Goal: Transaction & Acquisition: Purchase product/service

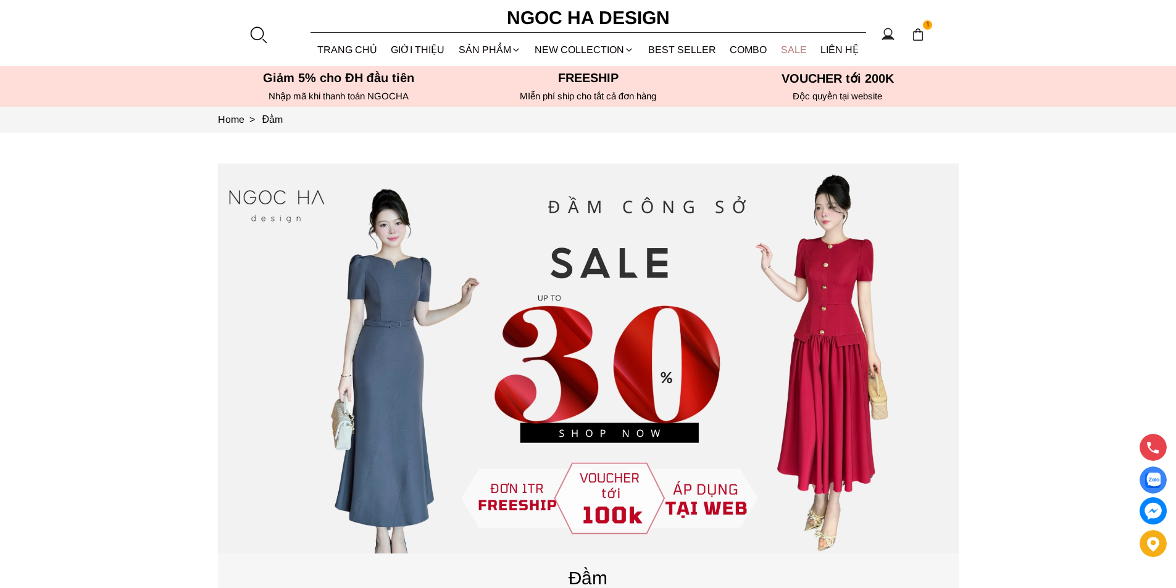
click at [790, 49] on link "SALE" at bounding box center [794, 49] width 40 height 33
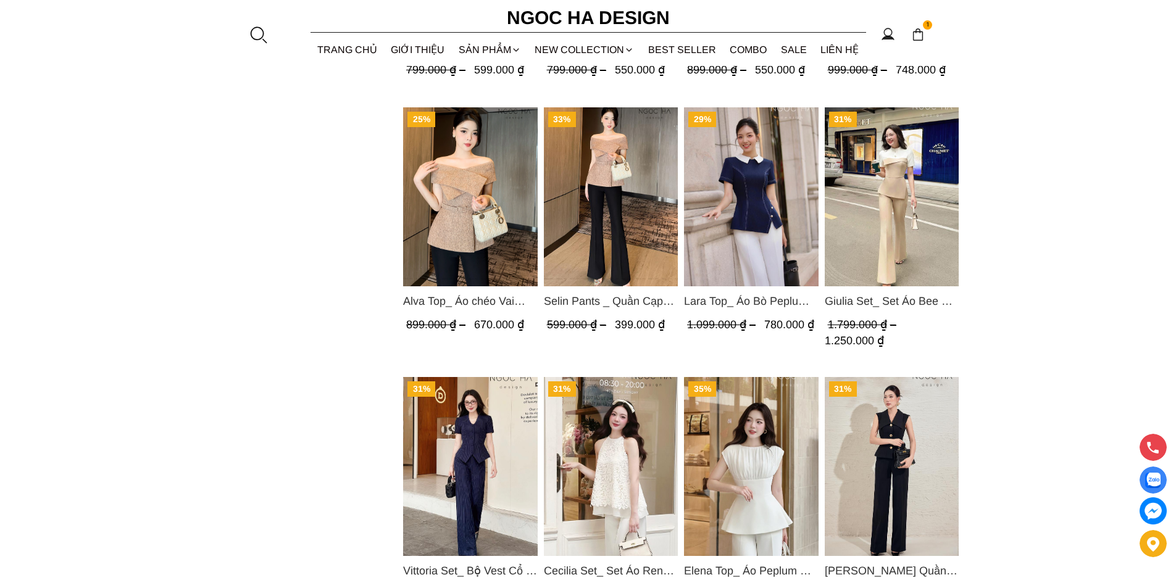
scroll to position [1544, 0]
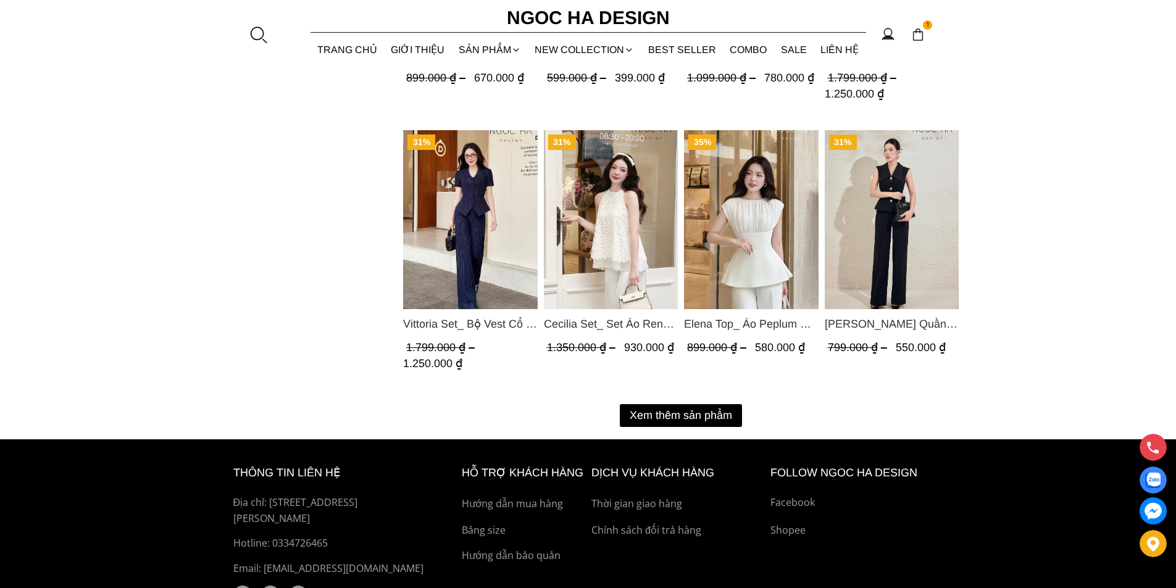
click at [668, 406] on button "Xem thêm sản phẩm" at bounding box center [681, 415] width 122 height 23
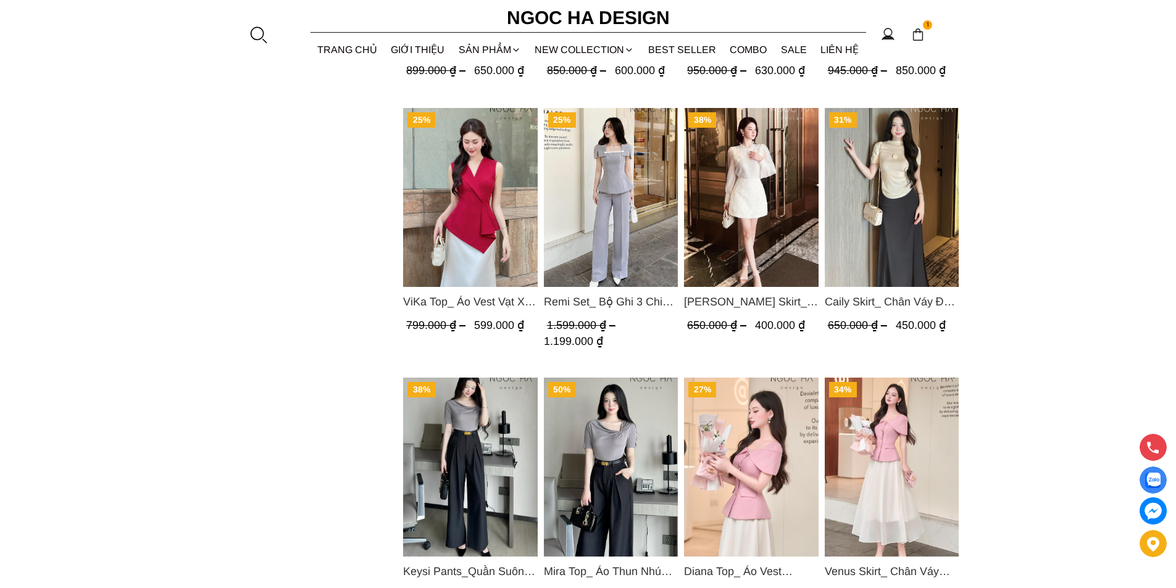
scroll to position [2593, 0]
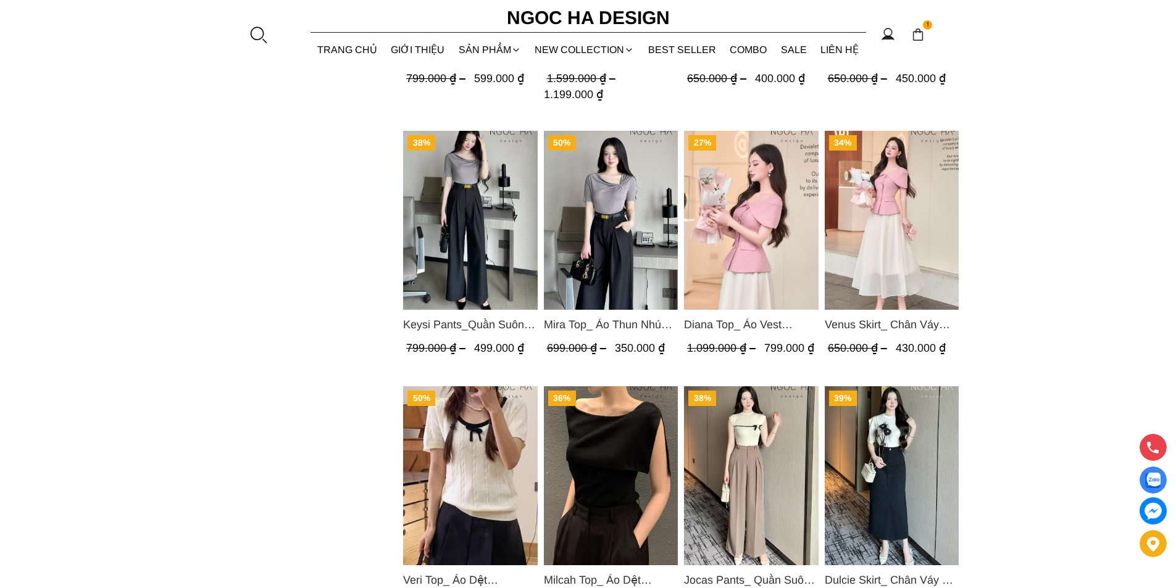
click at [623, 172] on img "Product image - Mira Top_ Áo Thun Nhún Lệch Cổ A1048" at bounding box center [610, 220] width 135 height 179
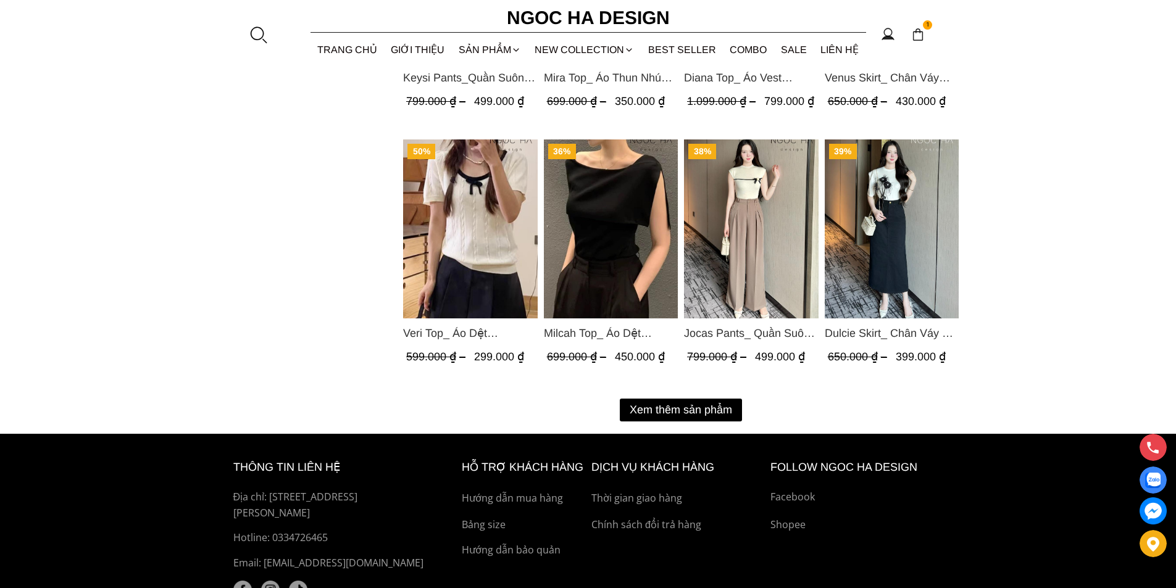
scroll to position [2902, 0]
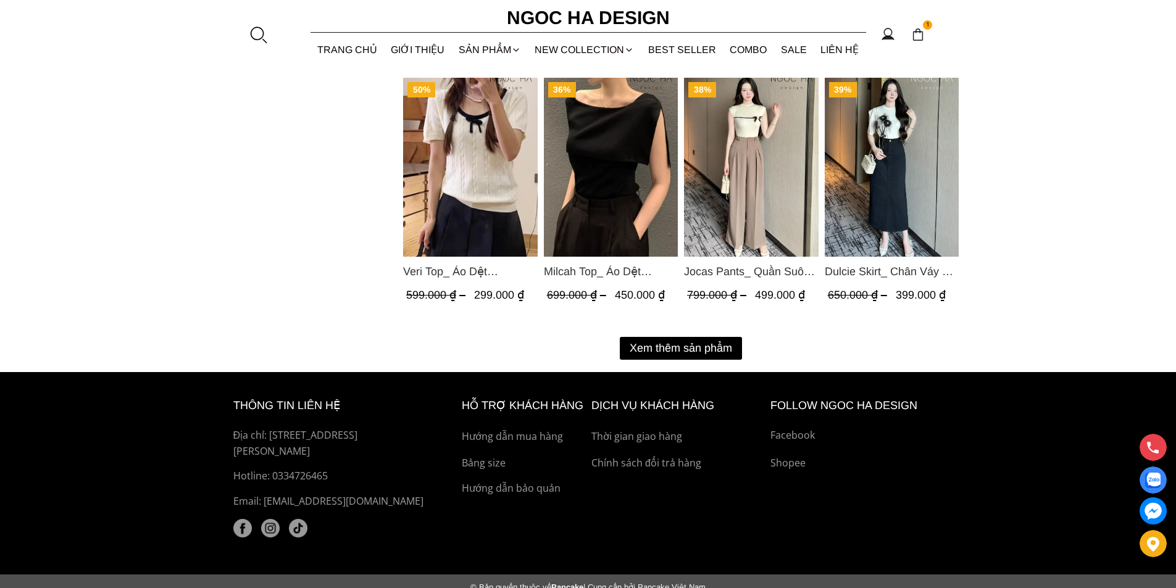
click at [667, 346] on button "Xem thêm sản phẩm" at bounding box center [681, 348] width 122 height 23
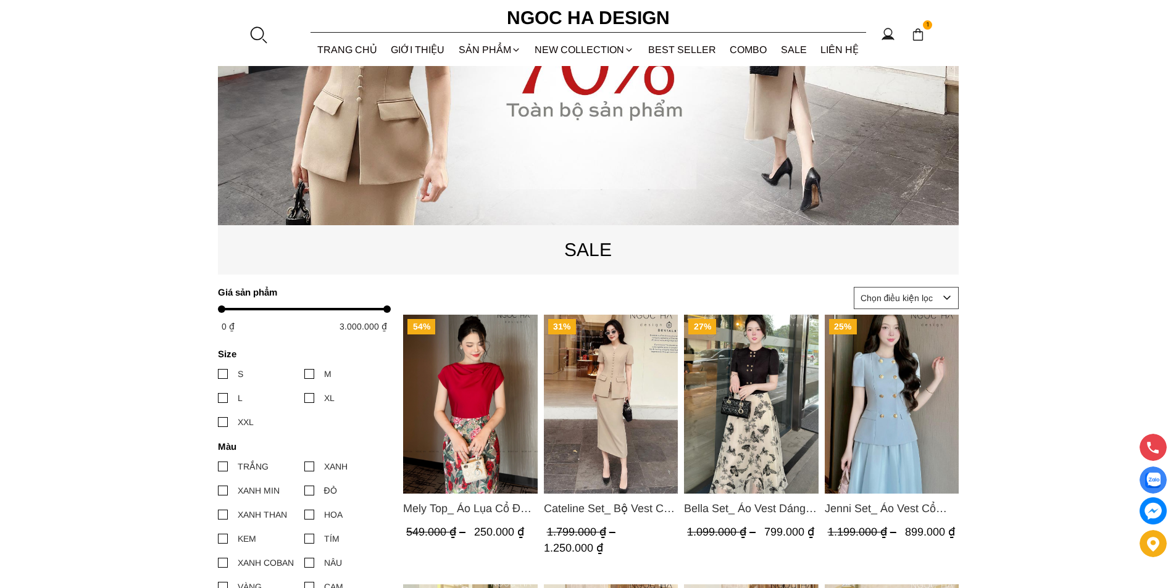
scroll to position [370, 0]
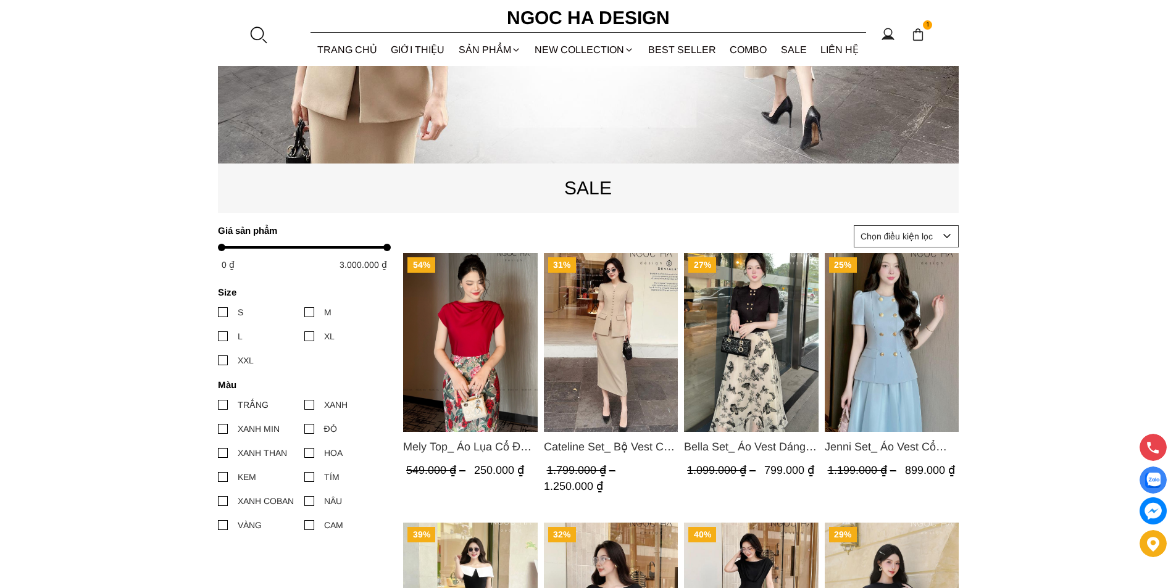
click at [483, 355] on img "Product image - Mely Top_ Áo Lụa Cổ Đổ Rớt Vai A003" at bounding box center [470, 342] width 135 height 179
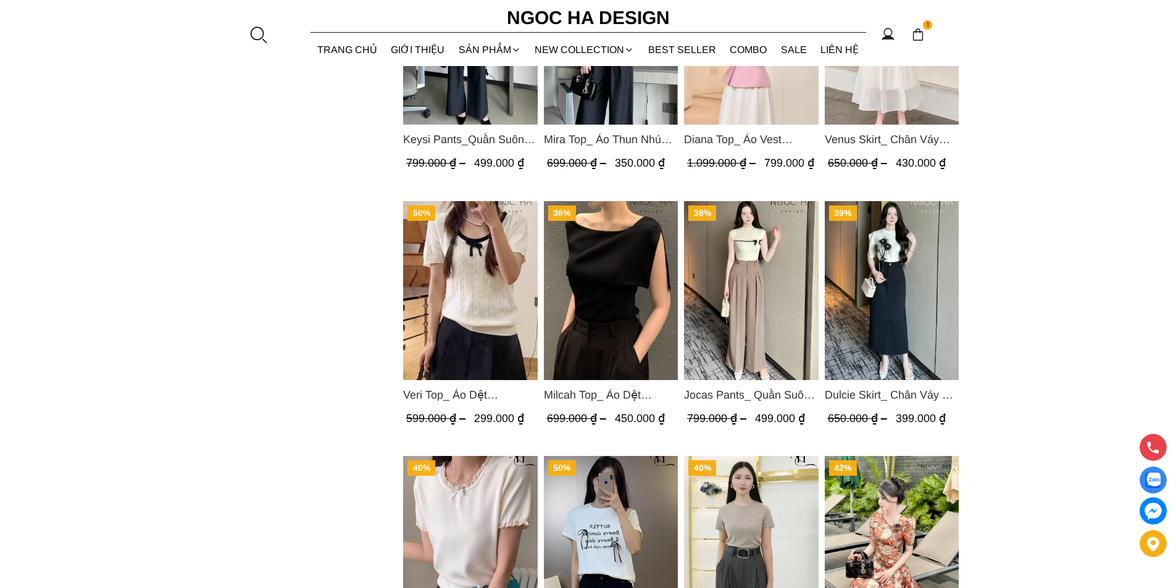
scroll to position [2840, 0]
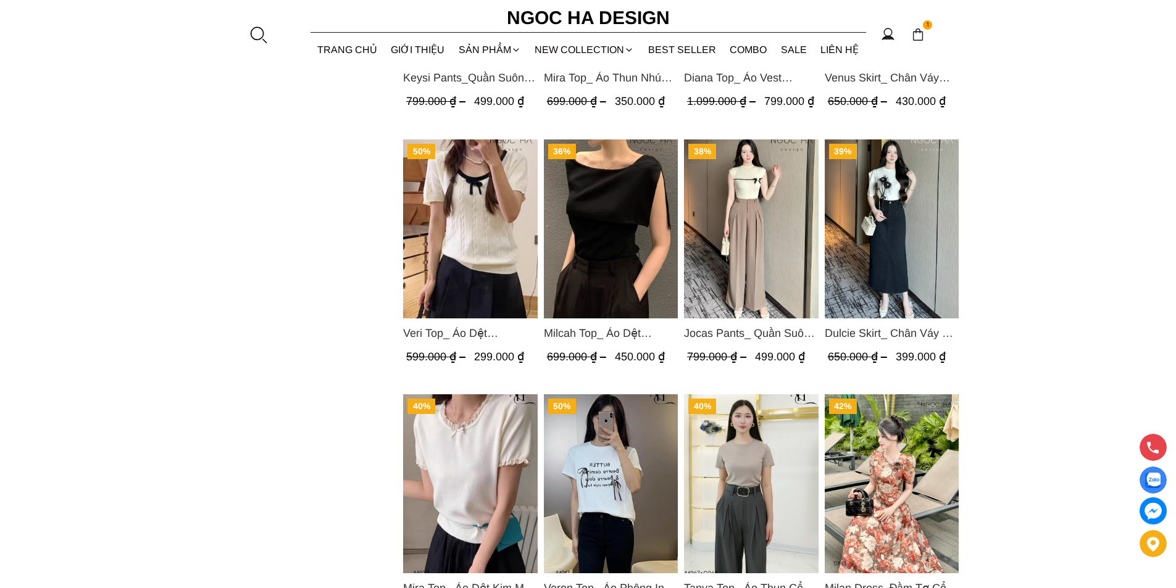
click at [634, 198] on img "Product image - Milcah Top_ Áo Dệt Kim Choàng Vai A1049" at bounding box center [610, 229] width 135 height 179
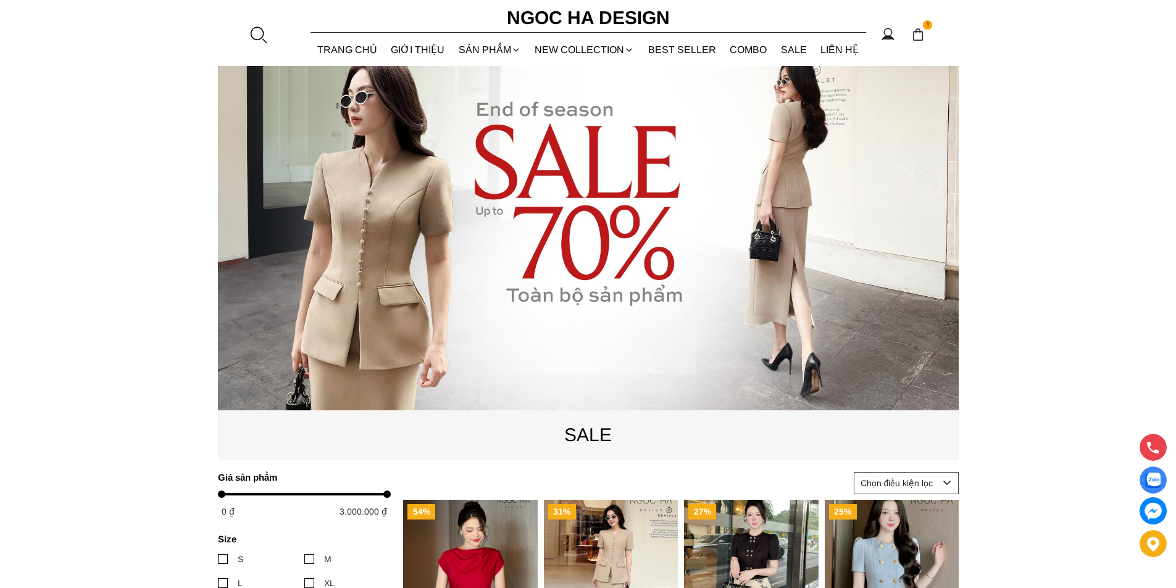
scroll to position [309, 0]
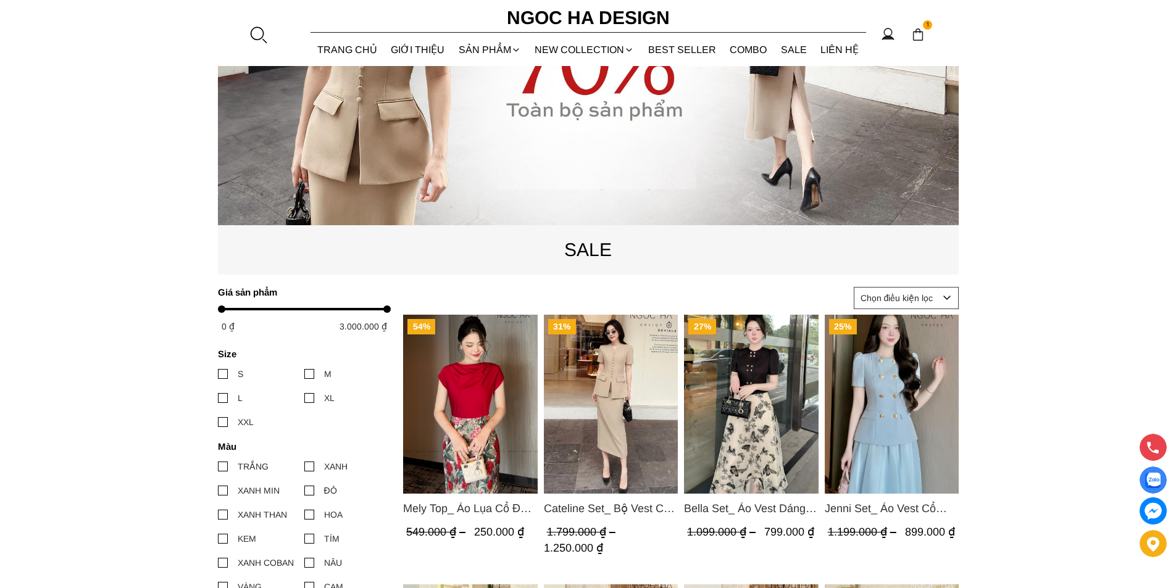
click at [738, 437] on img "Product image - Bella Set_ Áo Vest Dáng Lửng Cúc Đồng, Chân Váy Họa Tiết Bướm A…" at bounding box center [751, 404] width 135 height 179
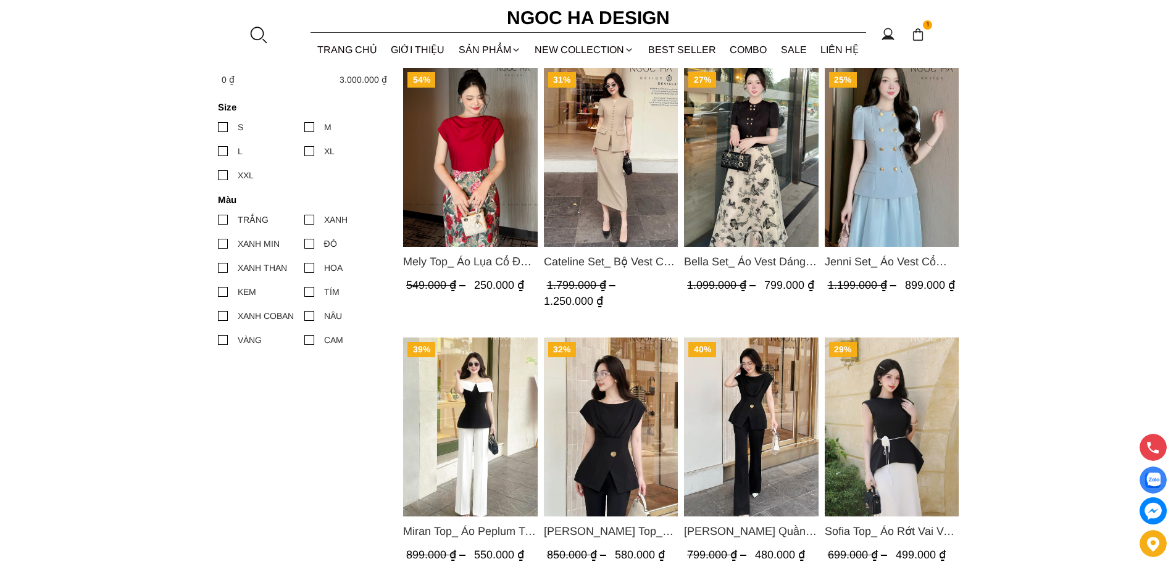
scroll to position [617, 0]
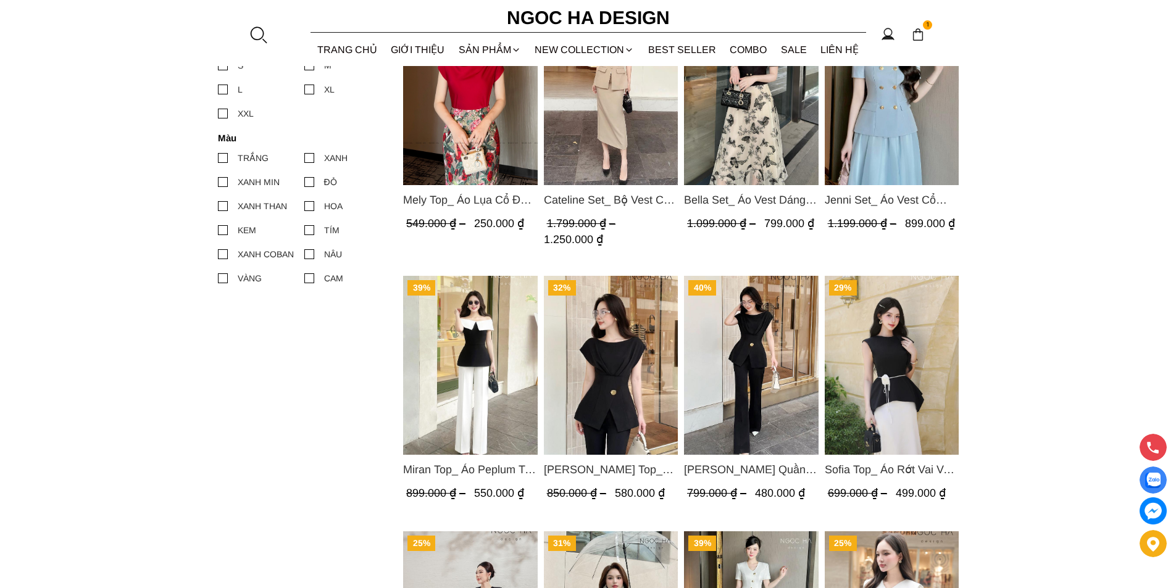
click at [500, 322] on img "Product image - Miran Top_ Áo Peplum Trễ Vai Phối Trắng Đen A1069" at bounding box center [470, 365] width 135 height 179
click at [493, 353] on img "Product image - Miran Top_ Áo Peplum Trễ Vai Phối Trắng Đen A1069" at bounding box center [470, 365] width 135 height 179
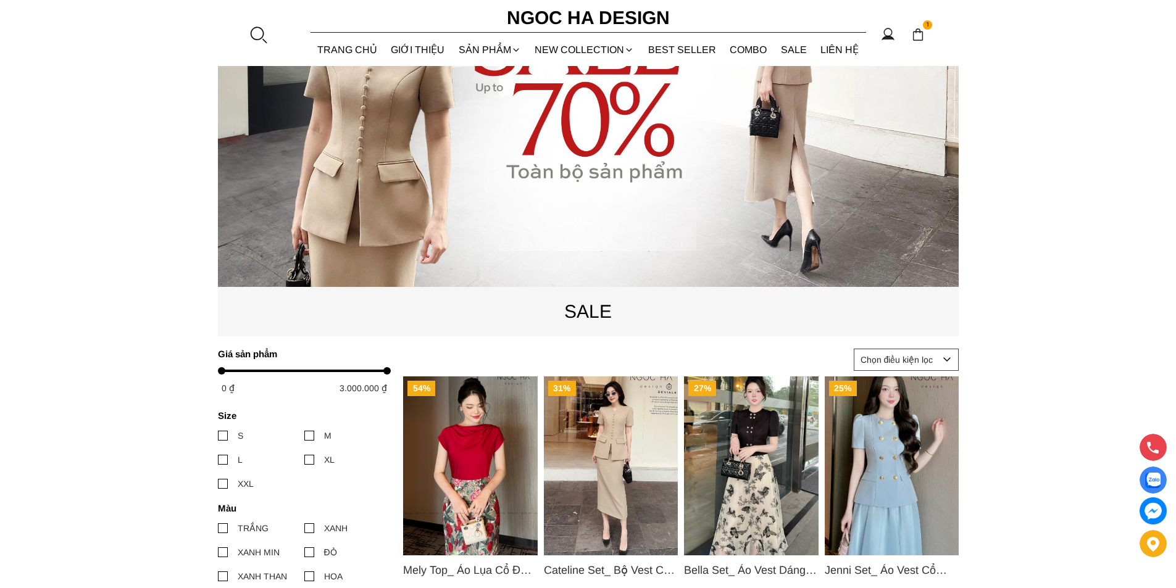
scroll to position [432, 0]
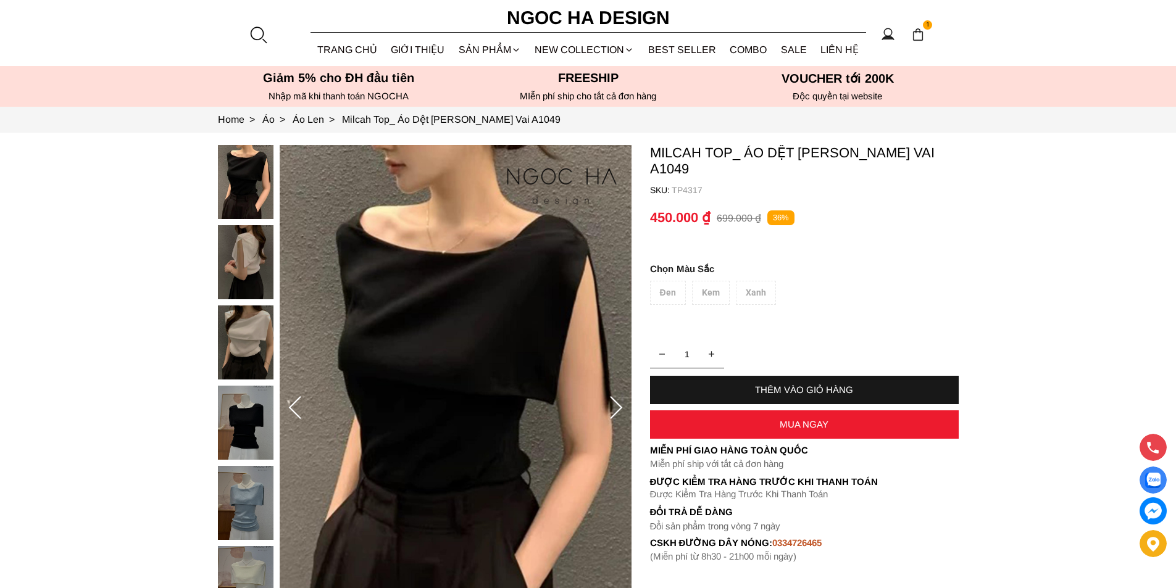
click at [761, 286] on div "Đen Kem Xanh" at bounding box center [804, 296] width 309 height 30
click at [730, 281] on div "Đen Kem Xanh" at bounding box center [804, 296] width 309 height 30
click at [687, 281] on div "Đen Kem Xanh" at bounding box center [804, 296] width 309 height 30
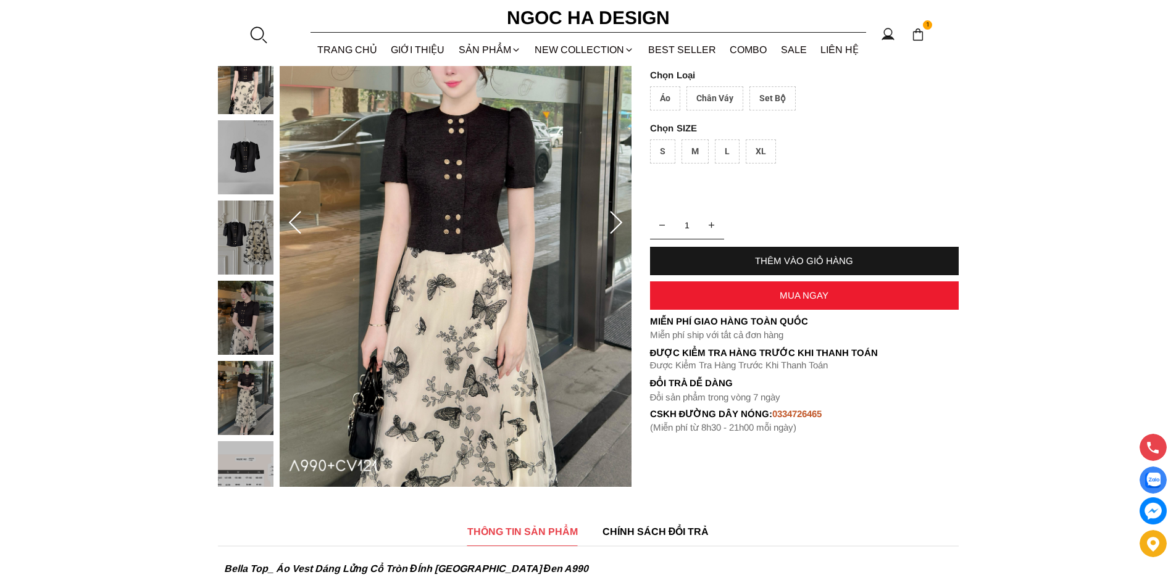
scroll to position [62, 0]
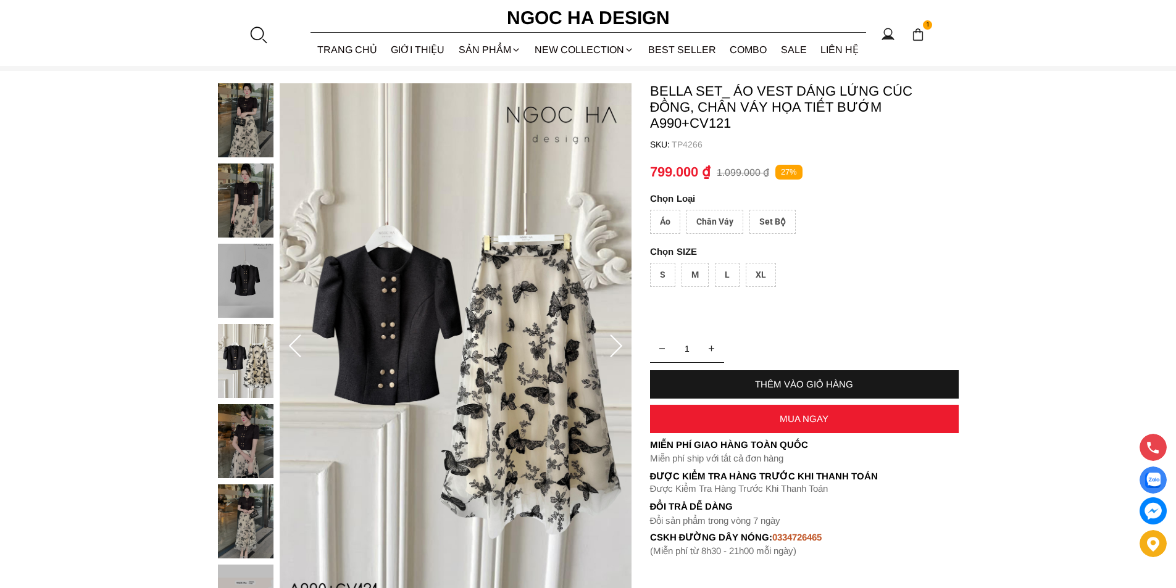
click at [653, 216] on div "Áo" at bounding box center [665, 222] width 30 height 24
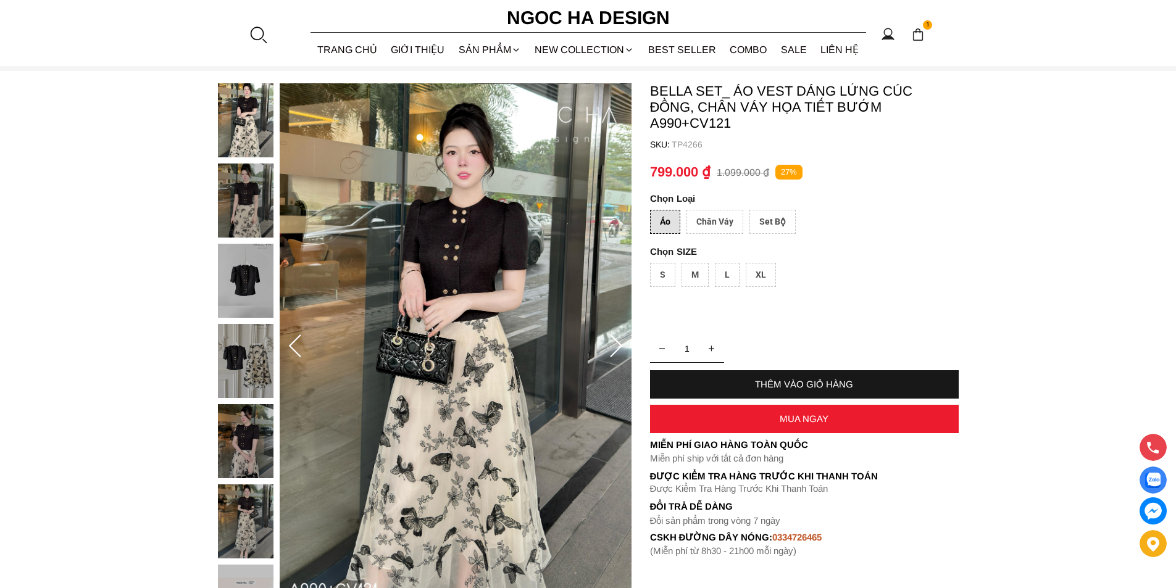
click at [762, 269] on div "XL" at bounding box center [761, 275] width 30 height 24
